Goal: Transaction & Acquisition: Subscribe to service/newsletter

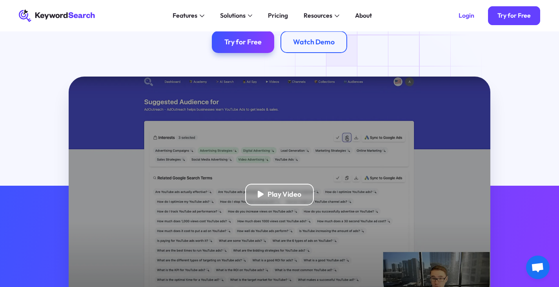
scroll to position [118, 0]
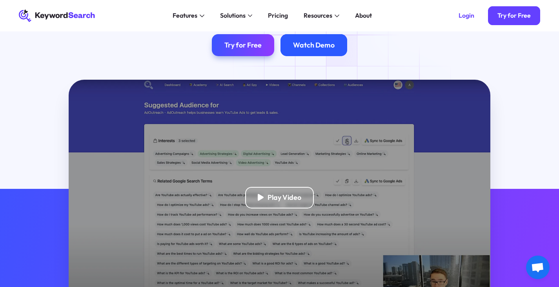
click at [316, 46] on div "Watch Demo" at bounding box center [314, 45] width 42 height 9
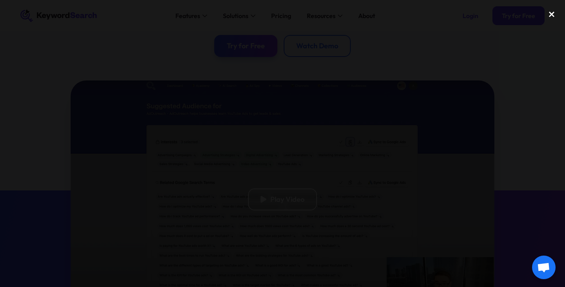
click at [552, 16] on div "close lightbox" at bounding box center [551, 14] width 27 height 17
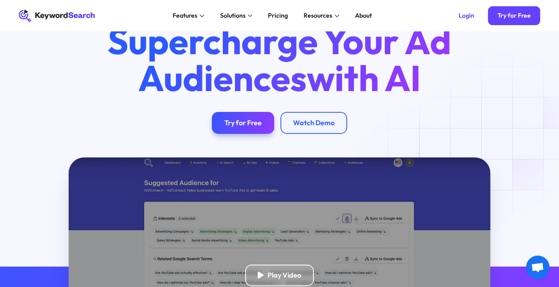
scroll to position [39, 0]
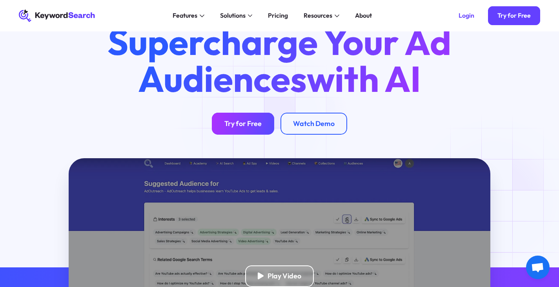
click at [263, 122] on link "Try for Free" at bounding box center [243, 124] width 62 height 22
